Goal: Task Accomplishment & Management: Manage account settings

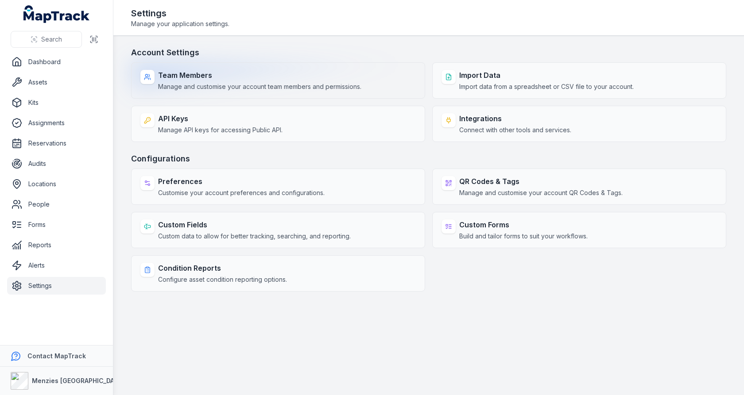
drag, startPoint x: 303, startPoint y: 91, endPoint x: 309, endPoint y: 87, distance: 7.5
click at [303, 91] on div "Team Members Manage and customise your account team members and permissions." at bounding box center [278, 80] width 294 height 36
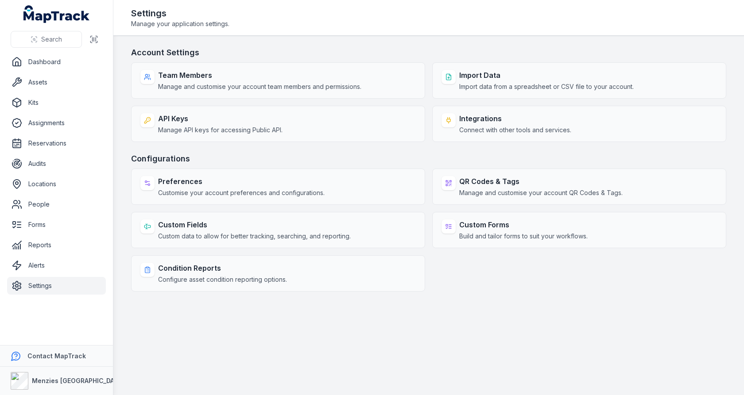
click at [370, 52] on h3 "Account Settings" at bounding box center [428, 52] width 595 height 12
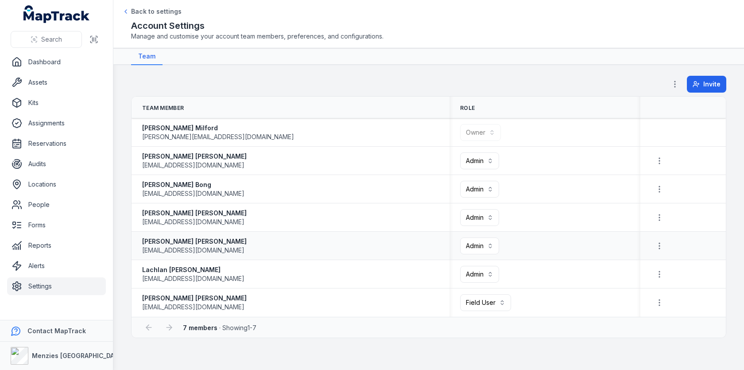
click at [173, 248] on span "[EMAIL_ADDRESS][DOMAIN_NAME]" at bounding box center [193, 250] width 102 height 9
click at [262, 221] on div "[PERSON_NAME] [PERSON_NAME][EMAIL_ADDRESS][DOMAIN_NAME]" at bounding box center [290, 217] width 297 height 18
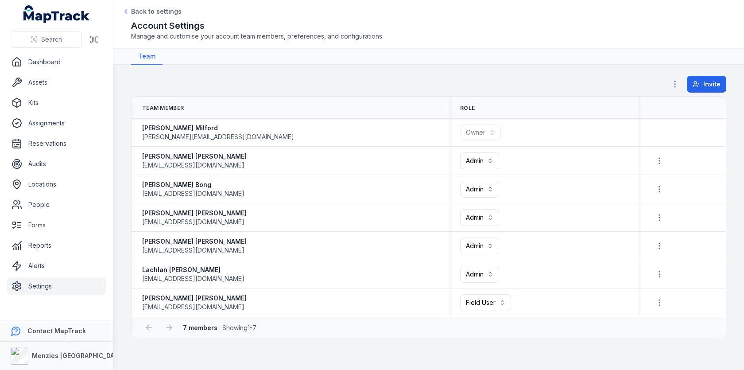
click at [61, 290] on link "Settings" at bounding box center [56, 286] width 99 height 18
click at [378, 101] on th "Team Member" at bounding box center [290, 107] width 318 height 22
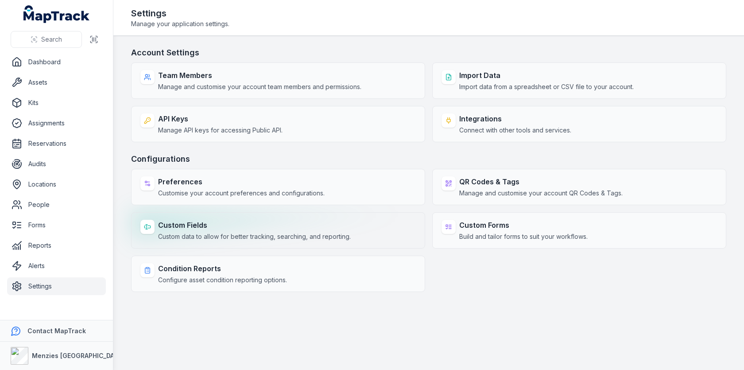
click at [297, 225] on strong "Custom Fields" at bounding box center [254, 225] width 193 height 11
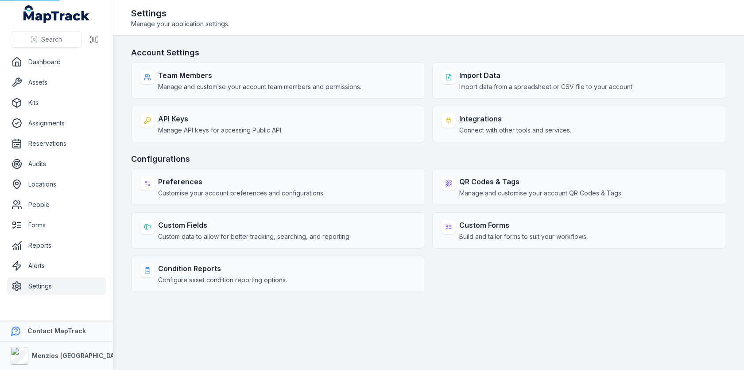
click at [350, 162] on h3 "Configurations" at bounding box center [428, 159] width 595 height 12
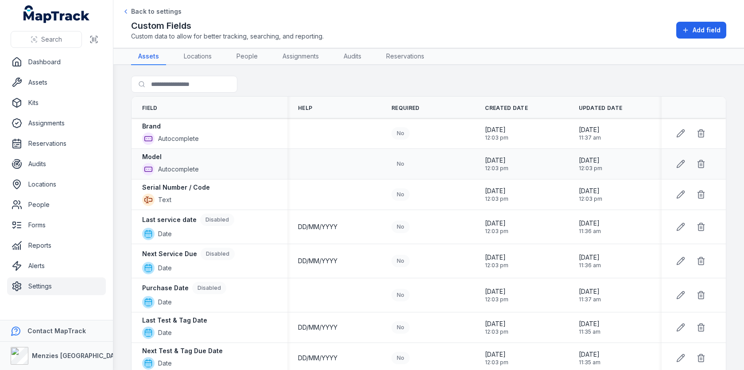
scroll to position [7, 0]
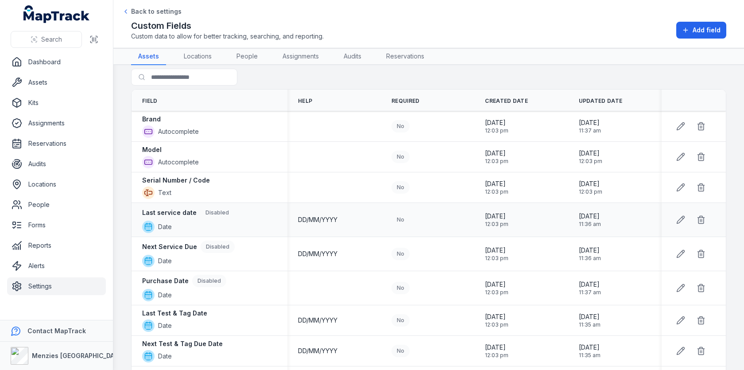
click at [315, 222] on div "DD/MM/YYYY" at bounding box center [333, 220] width 93 height 16
click at [323, 215] on span "DD/MM/YYYY" at bounding box center [317, 219] width 39 height 9
click at [361, 205] on td "DD/MM/YYYY" at bounding box center [333, 220] width 93 height 34
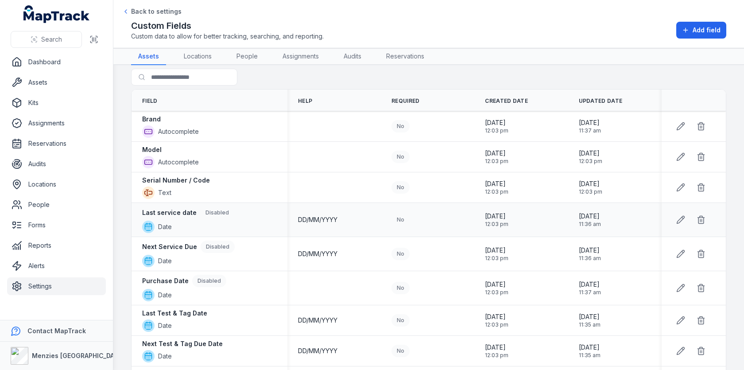
click at [337, 220] on span "DD/MM/YYYY" at bounding box center [317, 219] width 39 height 9
click at [335, 220] on span "DD/MM/YYYY" at bounding box center [317, 219] width 39 height 9
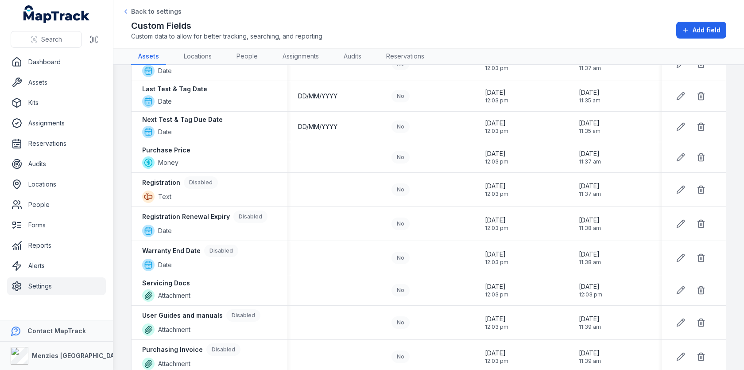
scroll to position [0, 0]
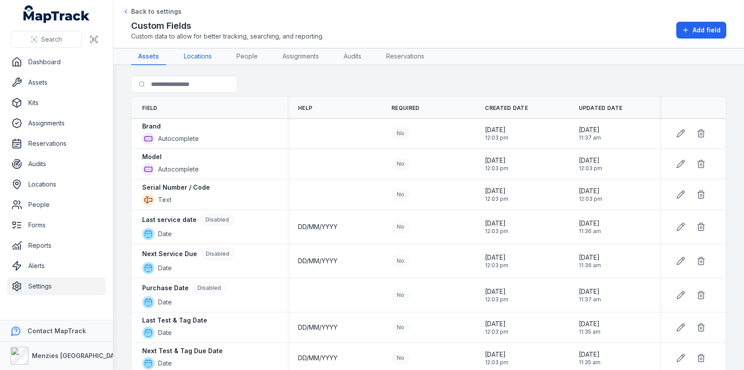
click at [210, 55] on link "Locations" at bounding box center [198, 56] width 42 height 17
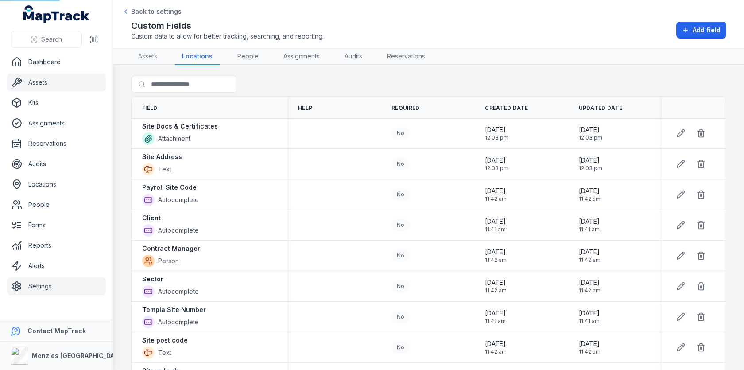
click at [75, 86] on link "Assets" at bounding box center [56, 82] width 99 height 18
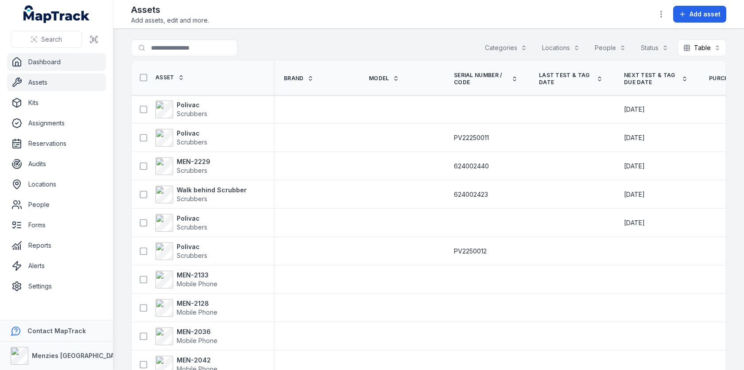
click at [72, 62] on link "Dashboard" at bounding box center [56, 62] width 99 height 18
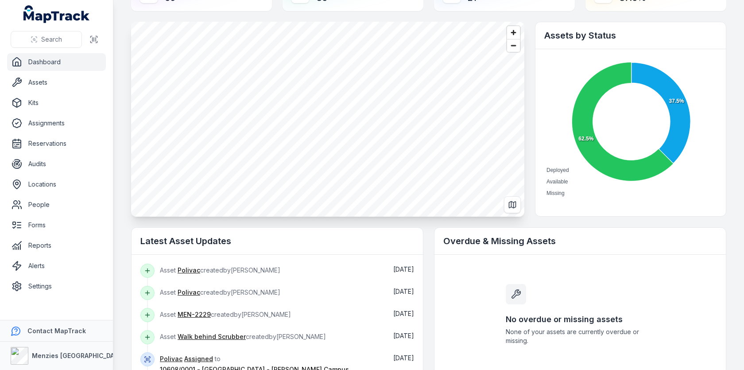
scroll to position [57, 0]
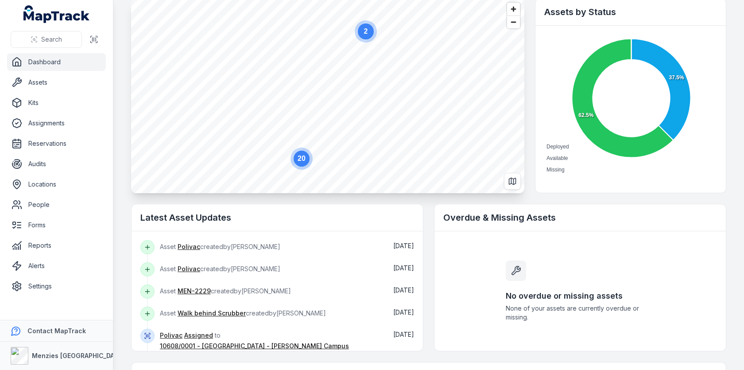
click at [274, 311] on span "Asset Walk behind Scrubber created by [PERSON_NAME]" at bounding box center [243, 313] width 166 height 8
click at [341, 281] on div "[PERSON_NAME] created by [PERSON_NAME]" at bounding box center [270, 273] width 220 height 22
click at [67, 89] on link "Assets" at bounding box center [56, 82] width 99 height 18
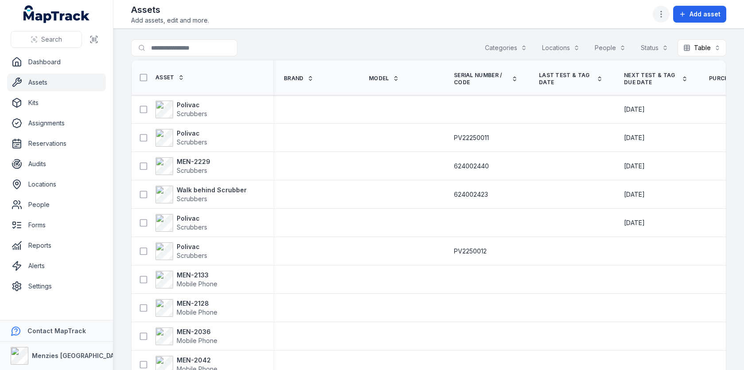
click at [660, 10] on icon "button" at bounding box center [660, 14] width 9 height 9
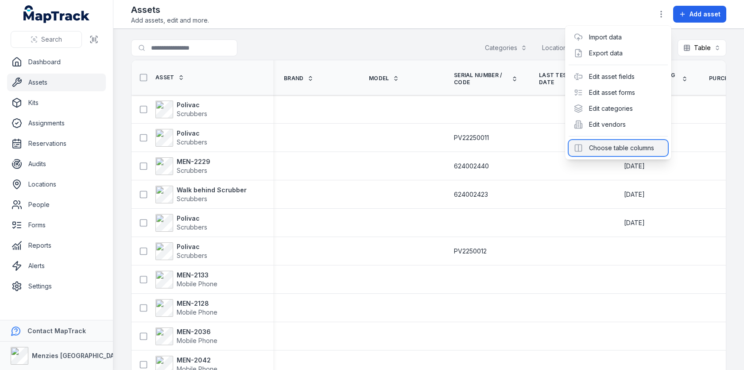
click at [610, 146] on div "Choose table columns" at bounding box center [617, 148] width 99 height 16
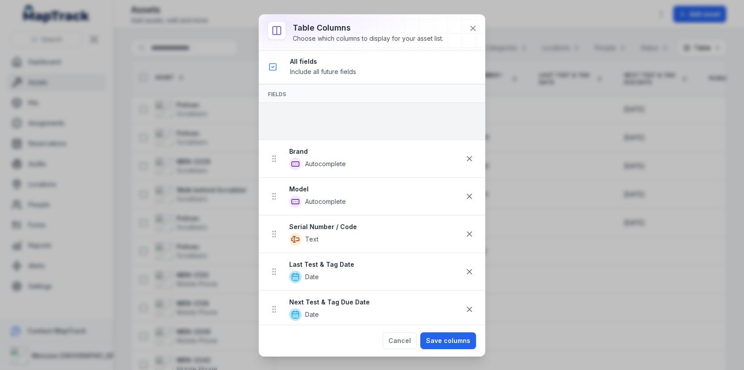
drag, startPoint x: 277, startPoint y: 126, endPoint x: 312, endPoint y: 114, distance: 36.9
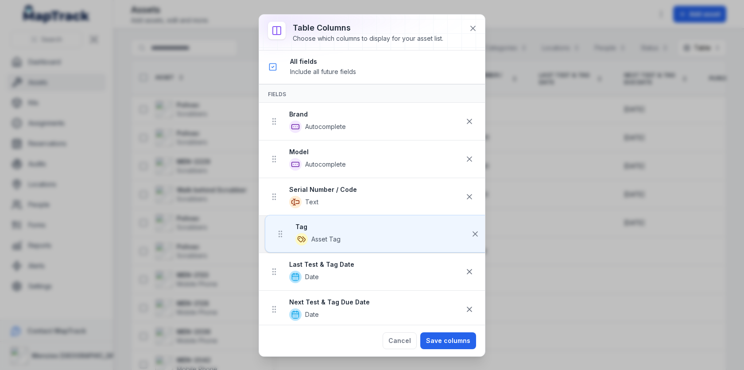
drag, startPoint x: 278, startPoint y: 119, endPoint x: 284, endPoint y: 235, distance: 115.7
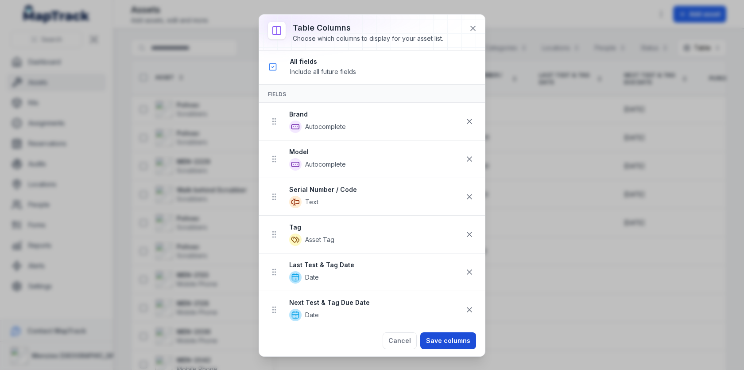
click at [447, 341] on button "Save columns" at bounding box center [448, 340] width 56 height 17
